Goal: Task Accomplishment & Management: Manage account settings

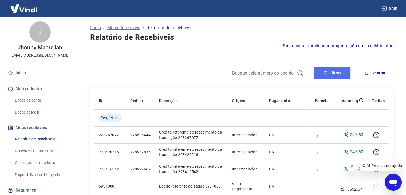
click at [327, 73] on icon "button" at bounding box center [326, 73] width 4 height 4
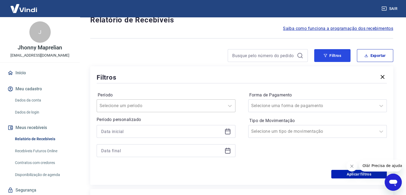
scroll to position [27, 0]
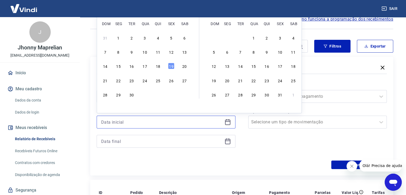
click at [205, 124] on input at bounding box center [161, 122] width 121 height 8
click at [130, 38] on div "2" at bounding box center [131, 37] width 6 height 6
type input "[DATE]"
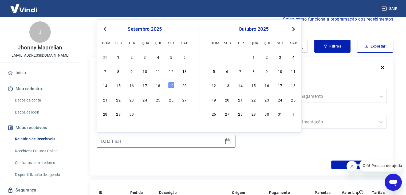
click at [168, 138] on input at bounding box center [161, 141] width 121 height 8
click at [171, 87] on div "19" at bounding box center [171, 85] width 6 height 6
type input "[DATE]"
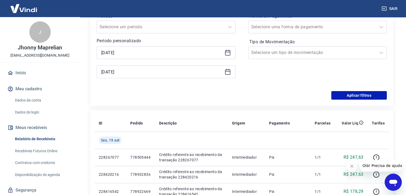
scroll to position [107, 0]
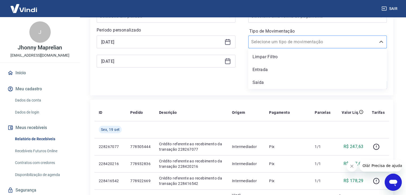
click at [363, 44] on div at bounding box center [312, 41] width 122 height 7
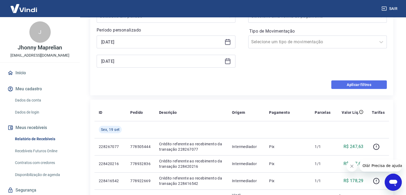
click at [354, 85] on button "Aplicar filtros" at bounding box center [359, 84] width 56 height 9
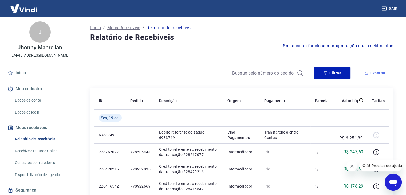
click at [375, 74] on button "Exportar" at bounding box center [375, 73] width 36 height 13
type input "[DATE]"
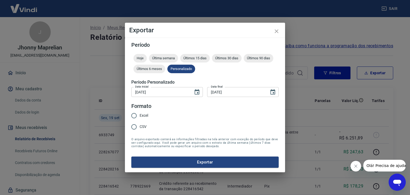
click at [135, 116] on input "Excel" at bounding box center [133, 115] width 11 height 11
radio input "true"
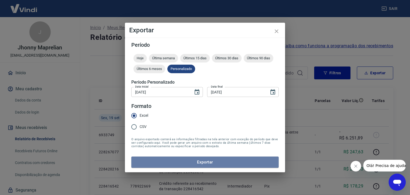
click at [160, 161] on button "Exportar" at bounding box center [204, 162] width 147 height 11
